Goal: Communication & Community: Answer question/provide support

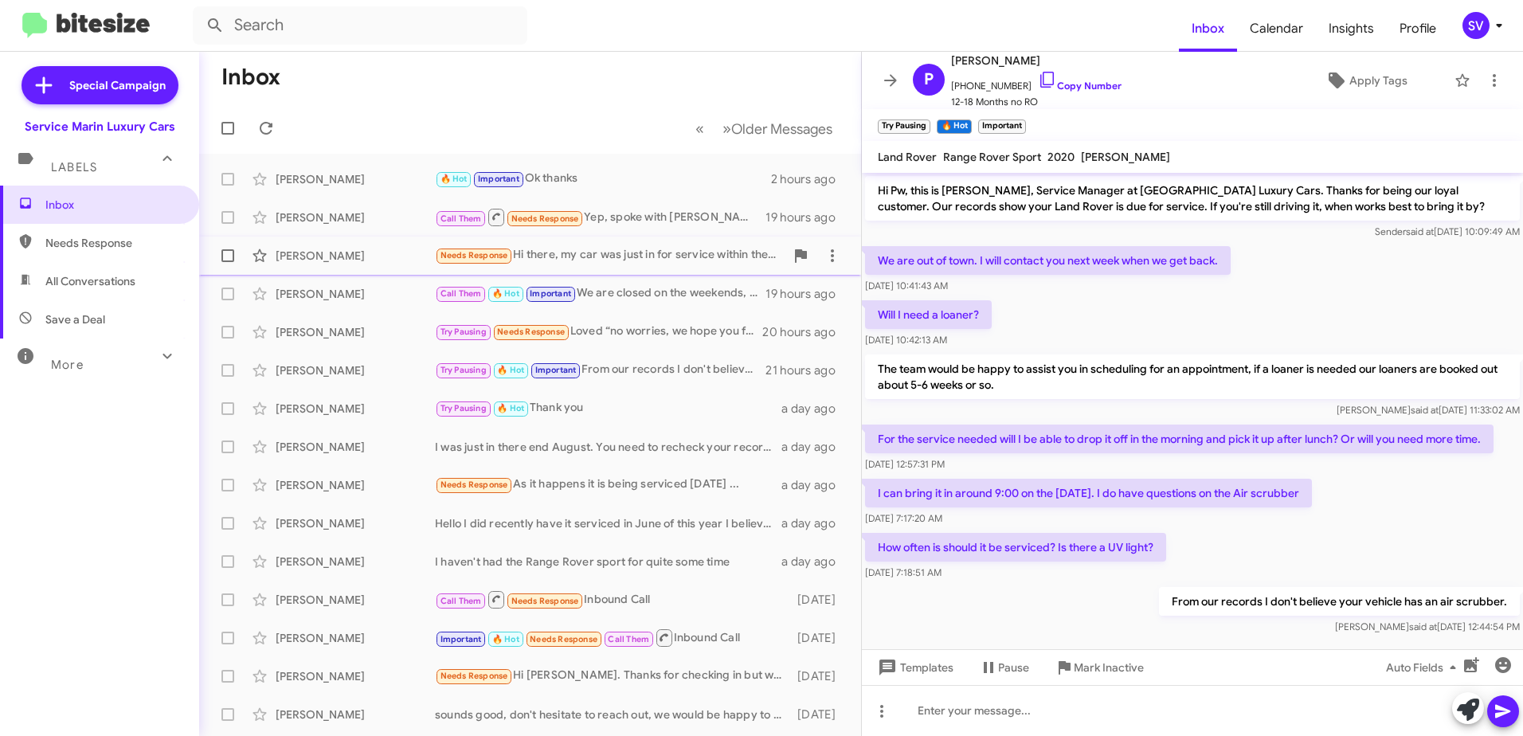
scroll to position [21, 0]
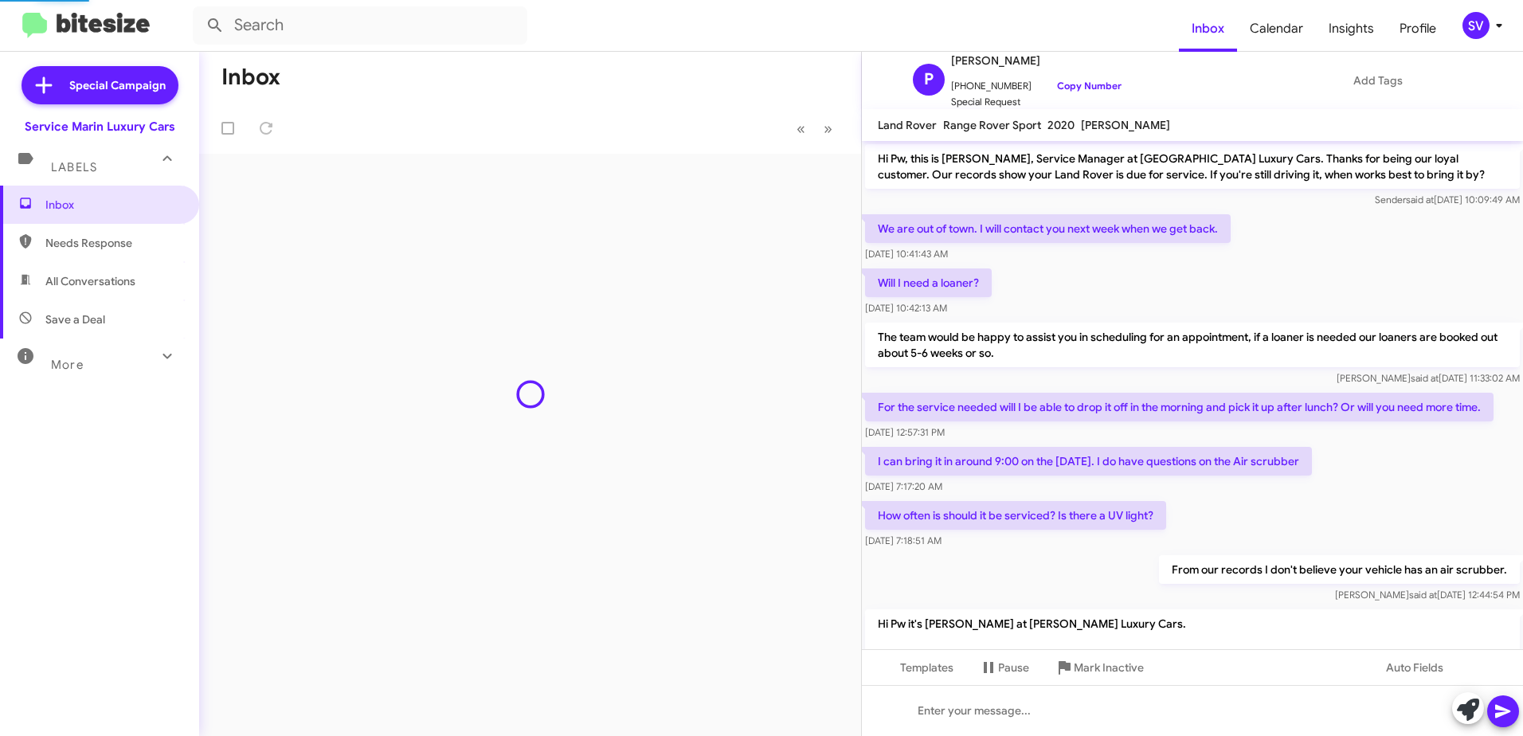
scroll to position [143, 0]
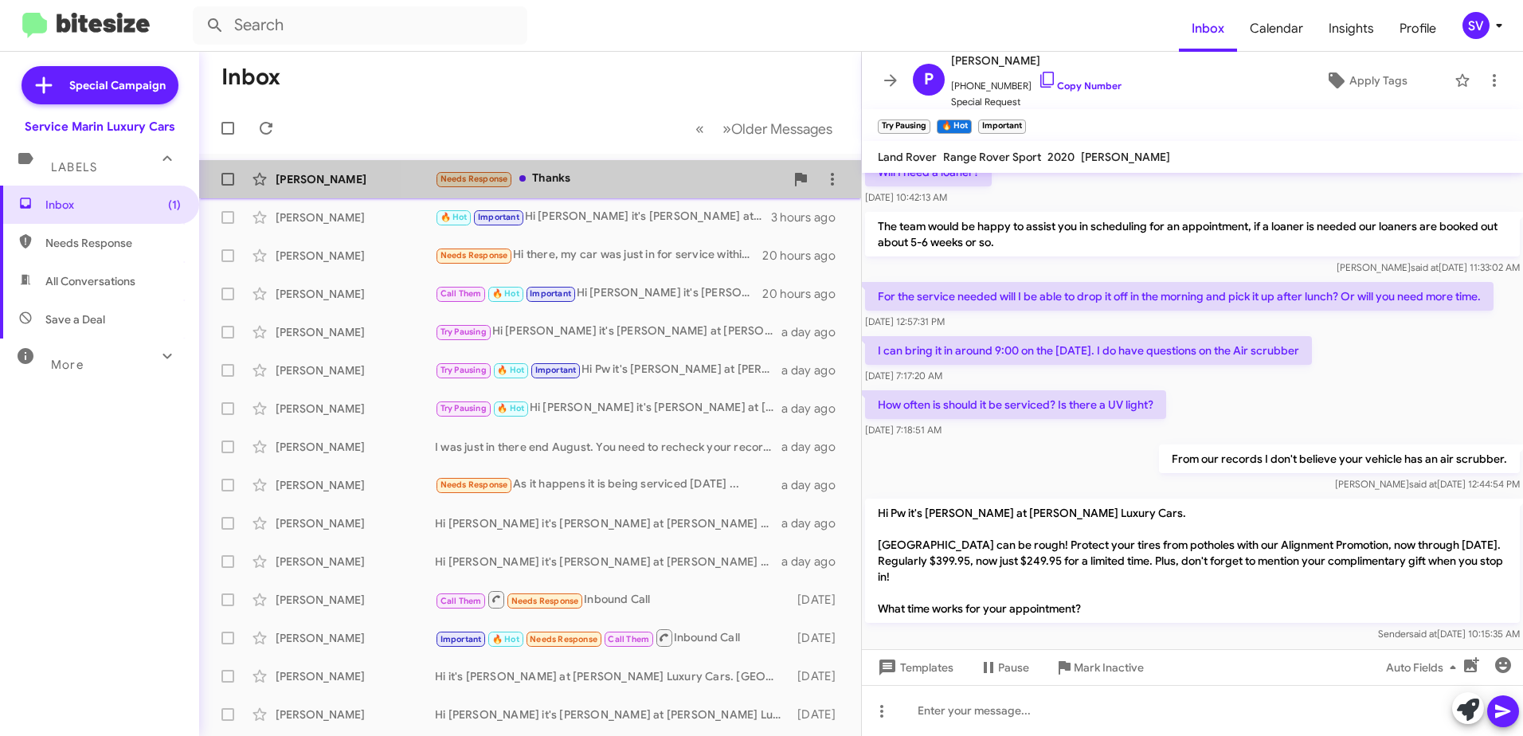
click at [630, 181] on div "Needs Response Thanks" at bounding box center [610, 179] width 350 height 18
